Goal: Find contact information: Obtain details needed to contact an individual or organization

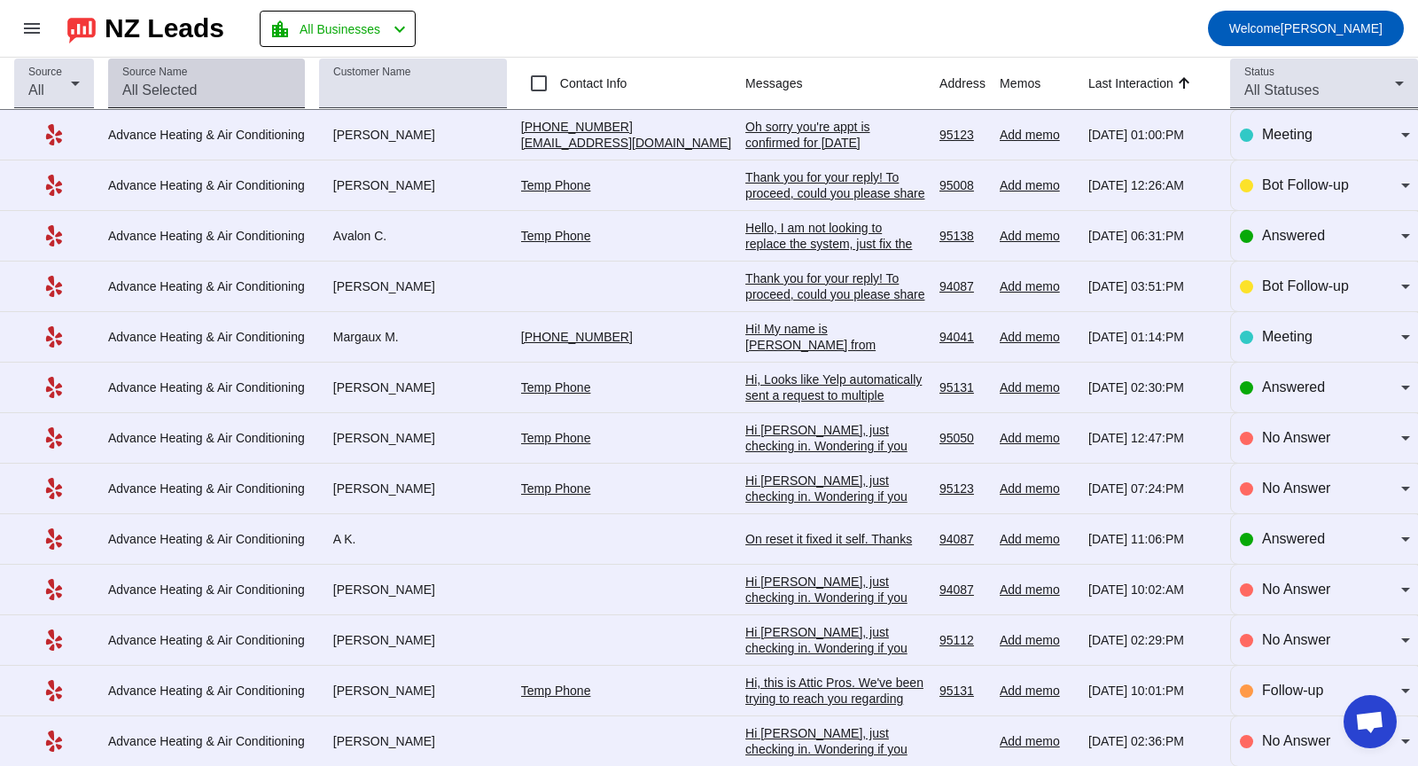
click at [200, 89] on input "Source Name" at bounding box center [206, 90] width 168 height 21
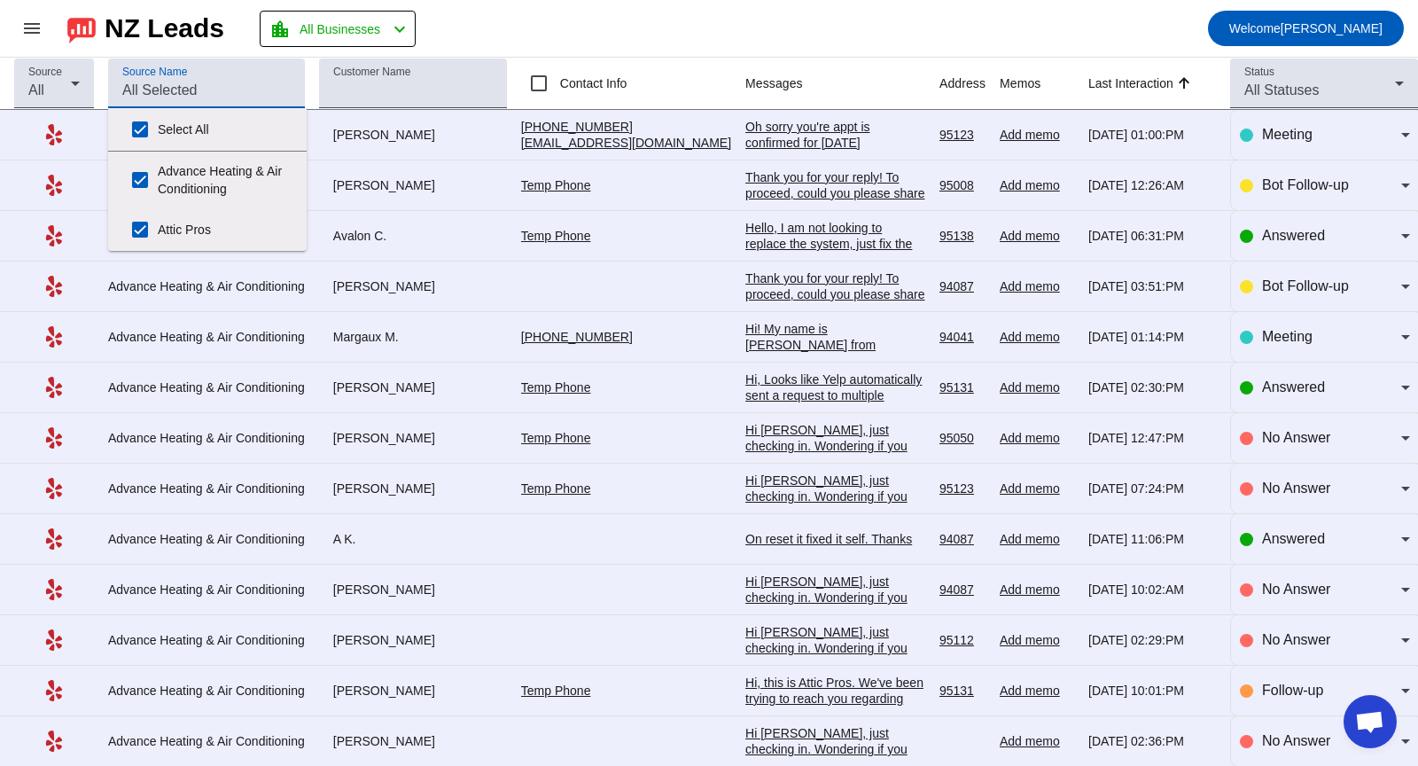
click at [1171, 345] on td "[DATE] 01:14:PM" at bounding box center [1159, 337] width 142 height 51
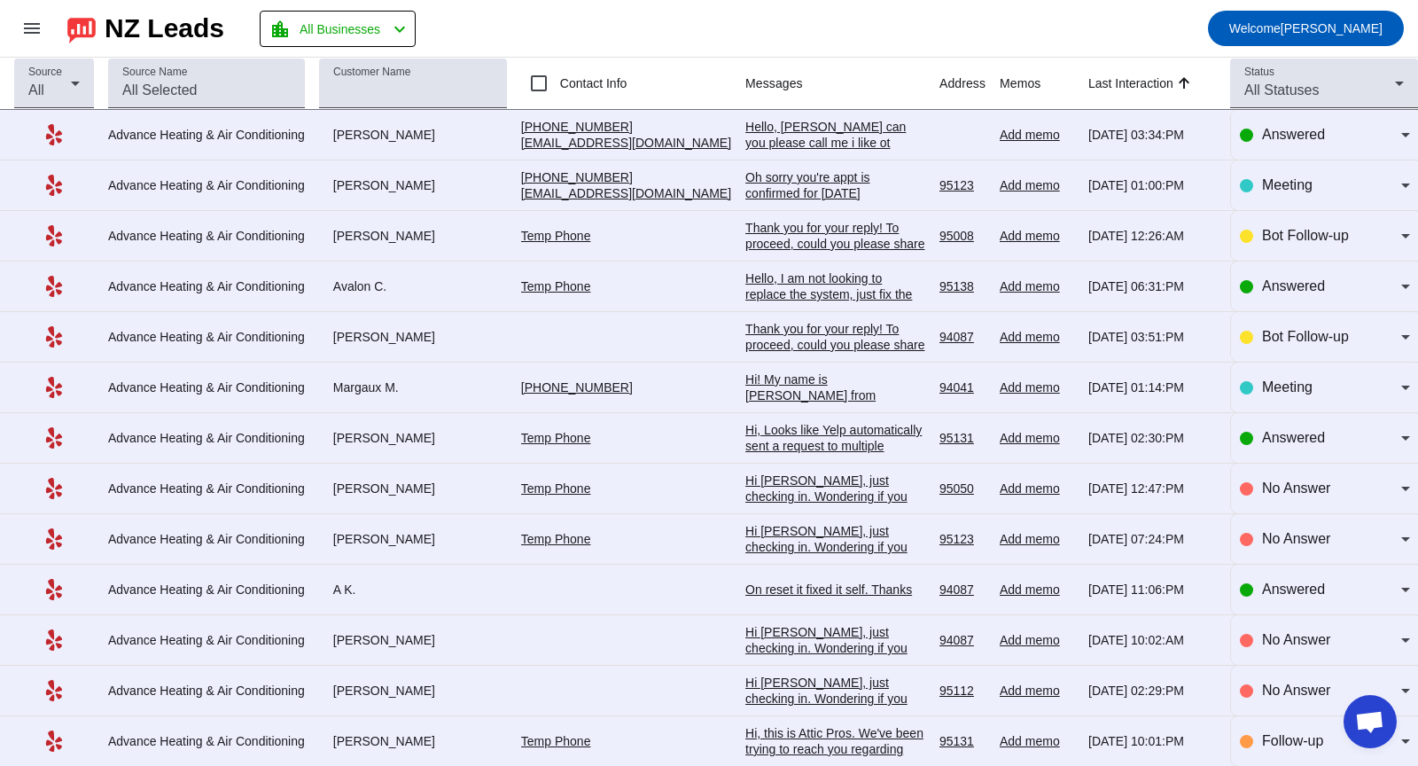
click at [627, 123] on div "[PHONE_NUMBER]" at bounding box center [626, 127] width 210 height 16
click at [642, 177] on div "[PHONE_NUMBER]" at bounding box center [626, 177] width 210 height 16
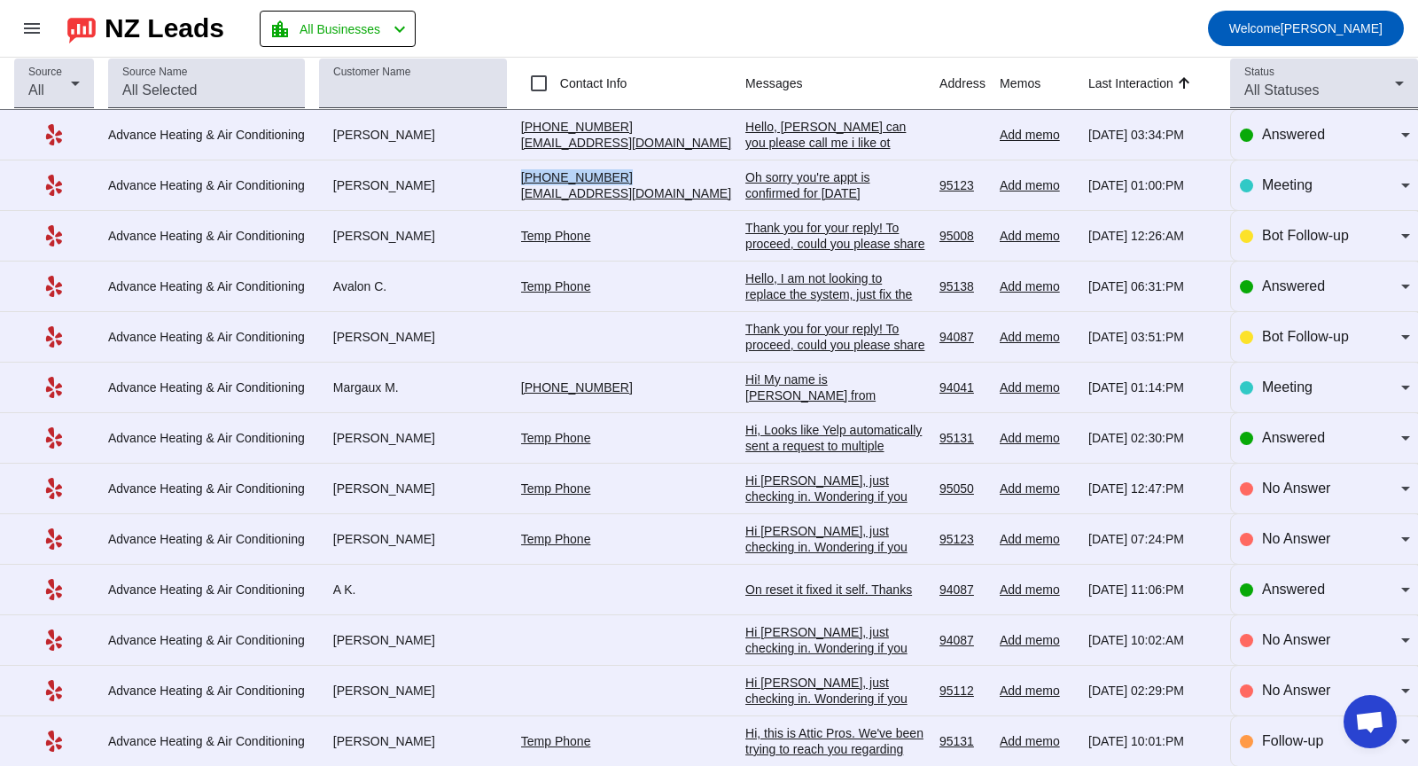
click at [642, 177] on div "[PHONE_NUMBER]" at bounding box center [626, 177] width 210 height 16
click at [1150, 201] on td "[DATE] 01:00:PM" at bounding box center [1159, 185] width 142 height 51
click at [1151, 202] on td "[DATE] 01:00:PM" at bounding box center [1159, 185] width 142 height 51
click at [561, 243] on div "Temp Phone" at bounding box center [626, 236] width 210 height 16
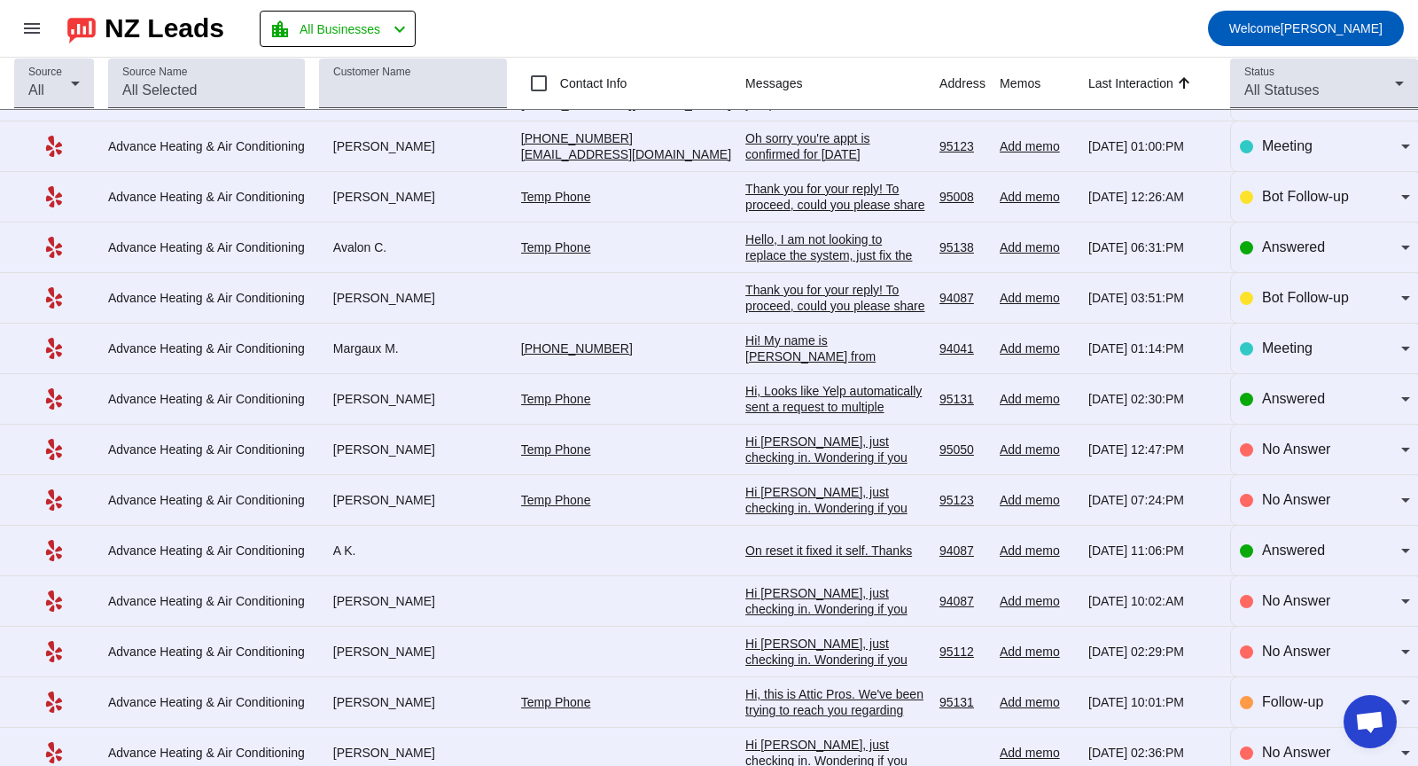
click at [615, 346] on div "[PHONE_NUMBER]" at bounding box center [626, 348] width 210 height 16
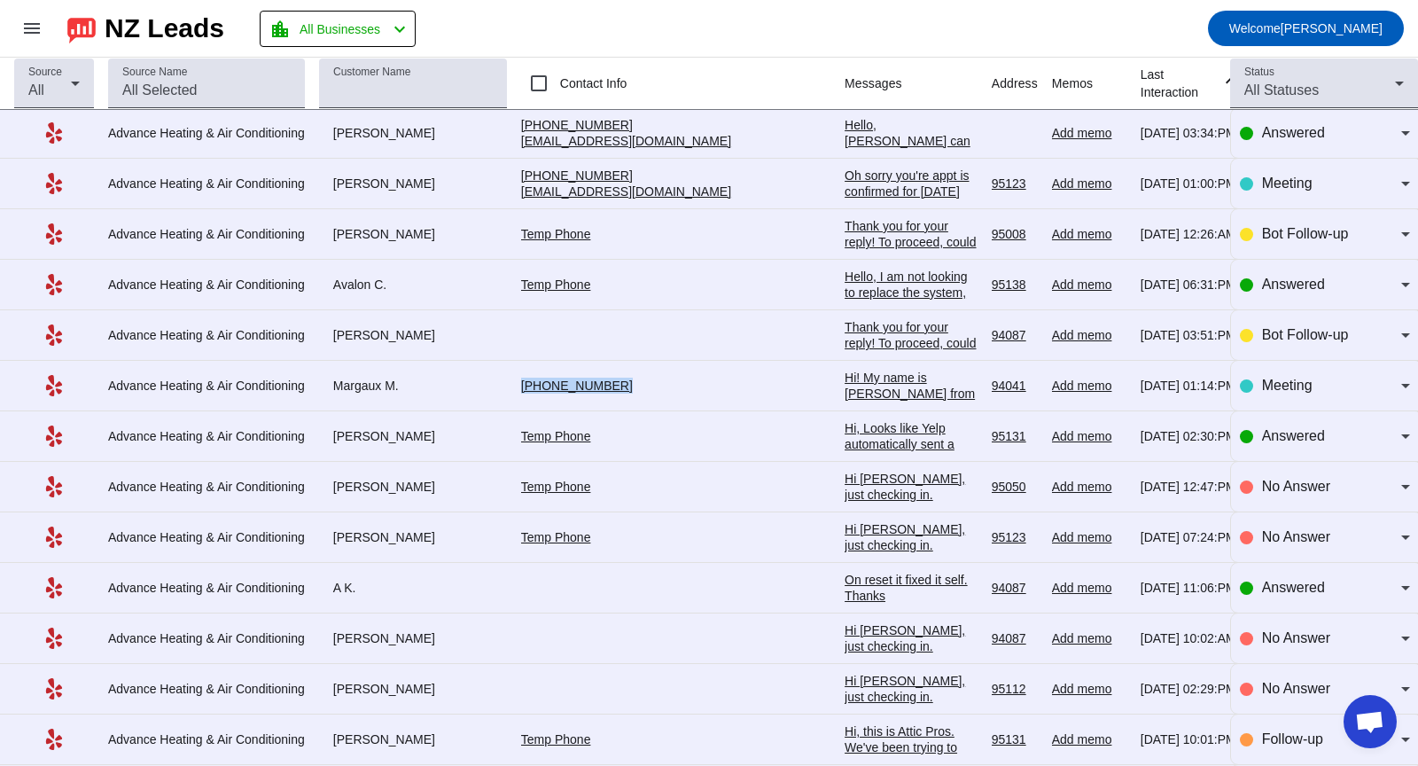
scroll to position [0, 0]
click at [1176, 186] on div "[DATE] 01:00:PM" at bounding box center [1188, 185] width 96 height 16
drag, startPoint x: 749, startPoint y: 440, endPoint x: 727, endPoint y: 444, distance: 22.4
click at [844, 444] on div "Hi, Looks like Yelp automatically sent a request to multiple companies. I am pr…" at bounding box center [910, 478] width 133 height 112
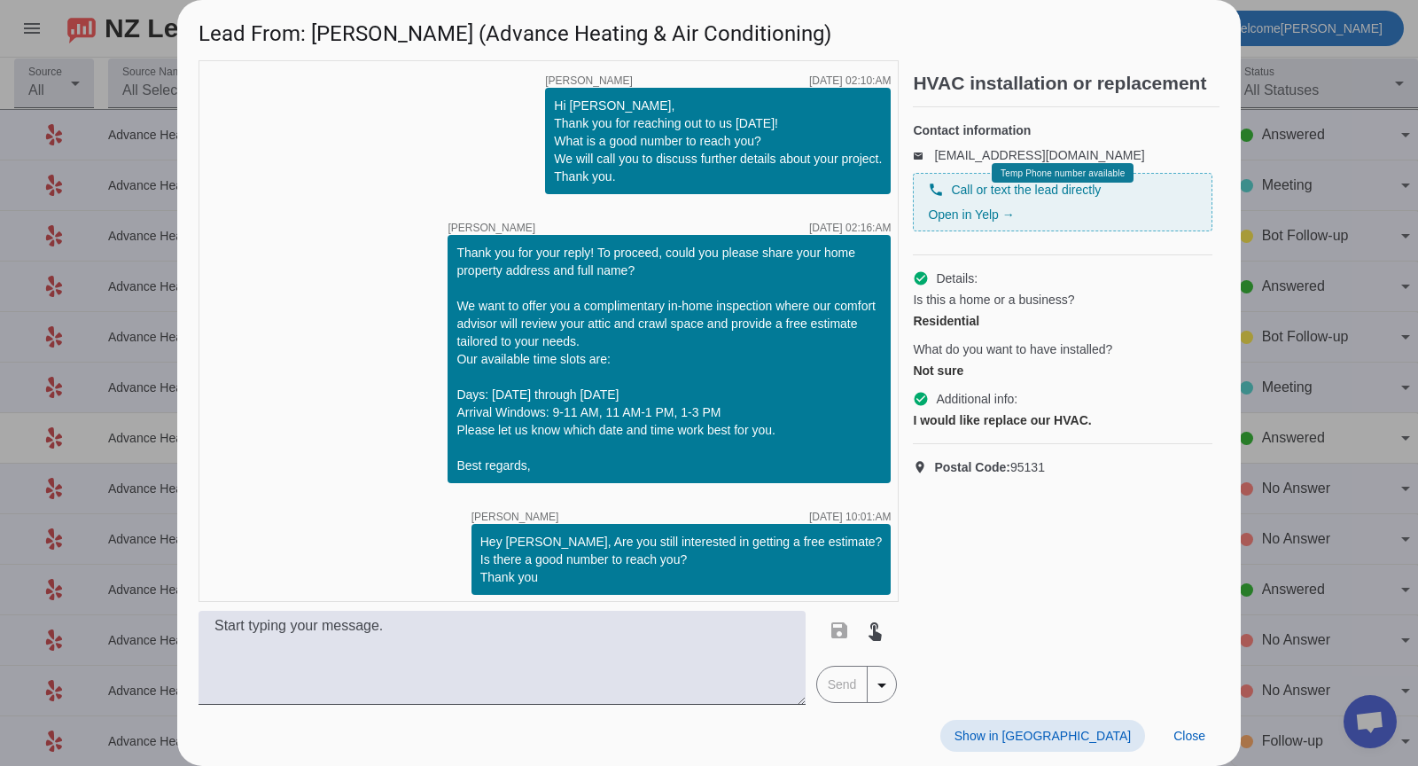
scroll to position [229, 0]
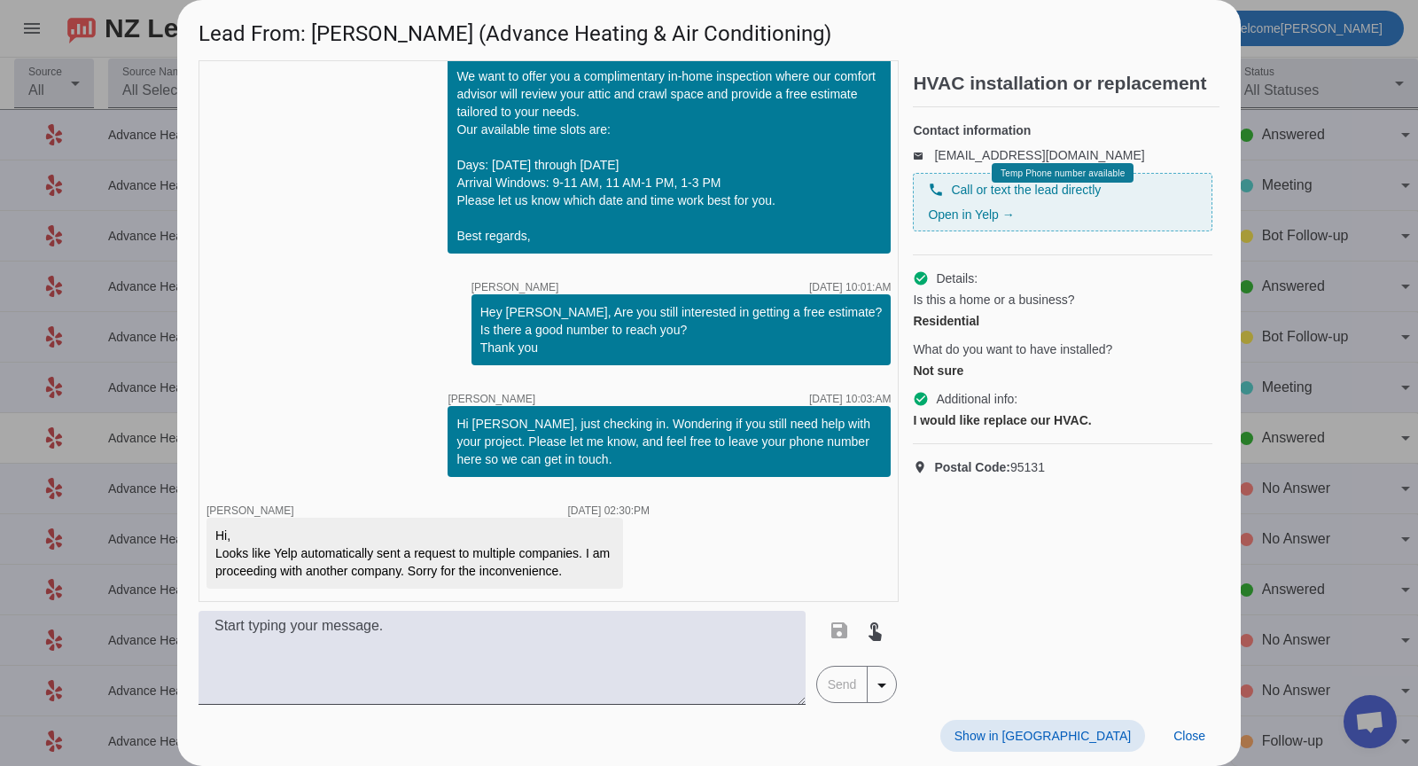
click at [1316, 502] on div at bounding box center [709, 383] width 1418 height 766
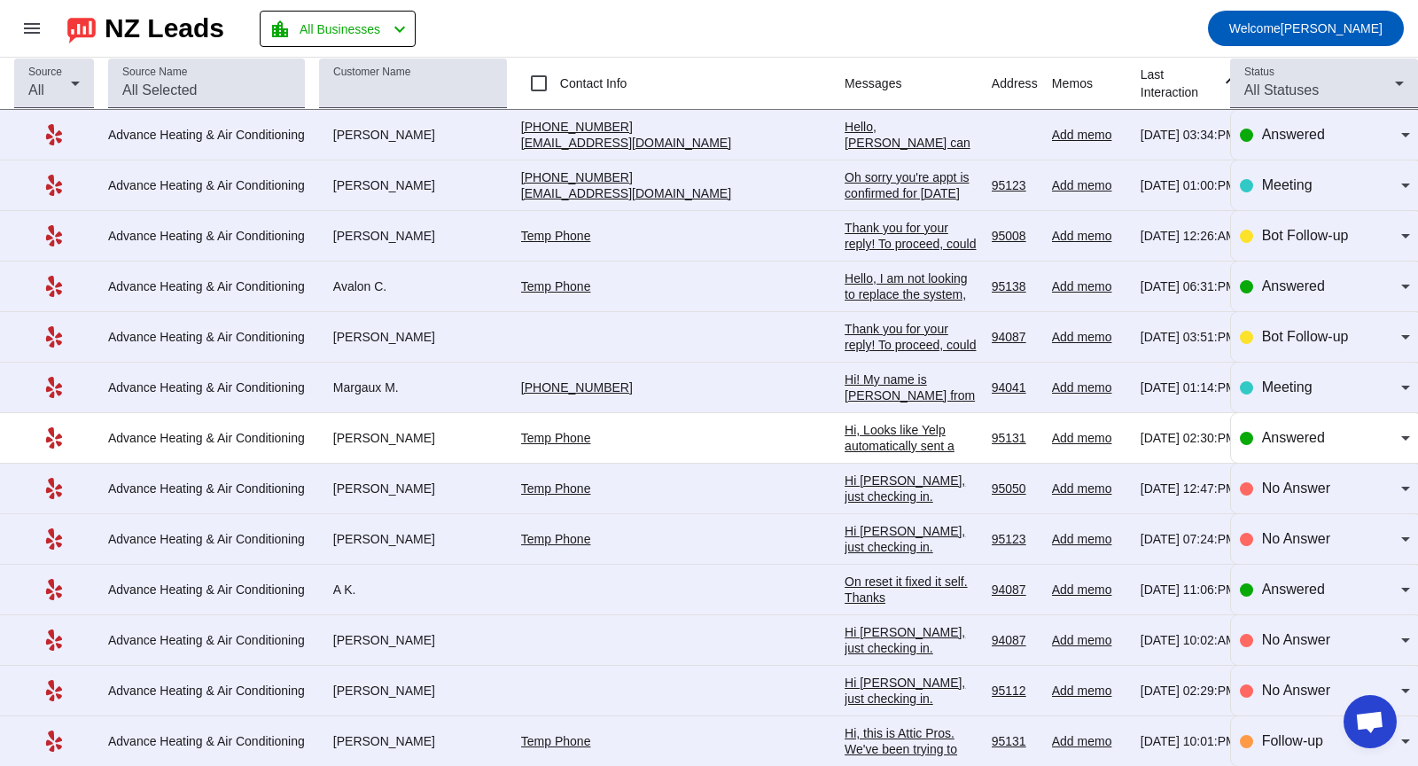
click at [564, 439] on link "Temp Phone" at bounding box center [556, 438] width 70 height 14
